Goal: Navigation & Orientation: Find specific page/section

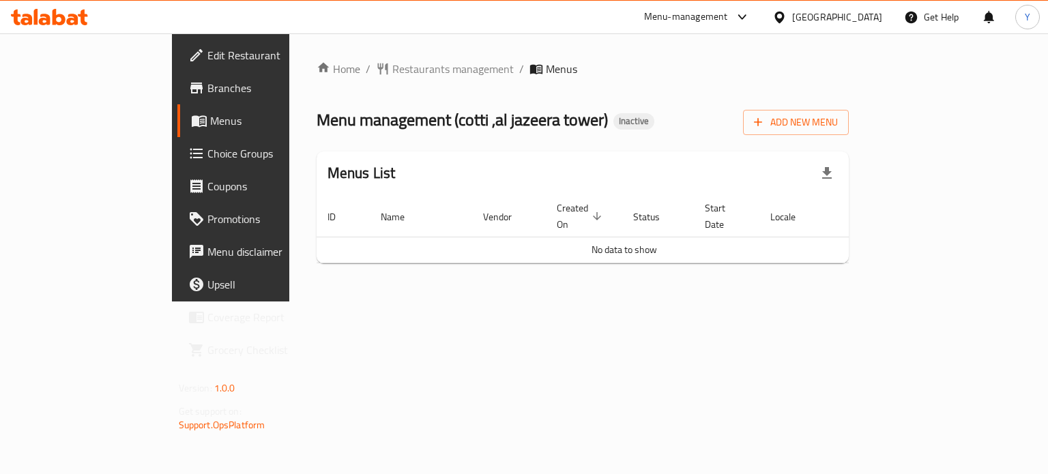
click at [207, 89] on span "Branches" at bounding box center [271, 88] width 129 height 16
